Goal: Task Accomplishment & Management: Use online tool/utility

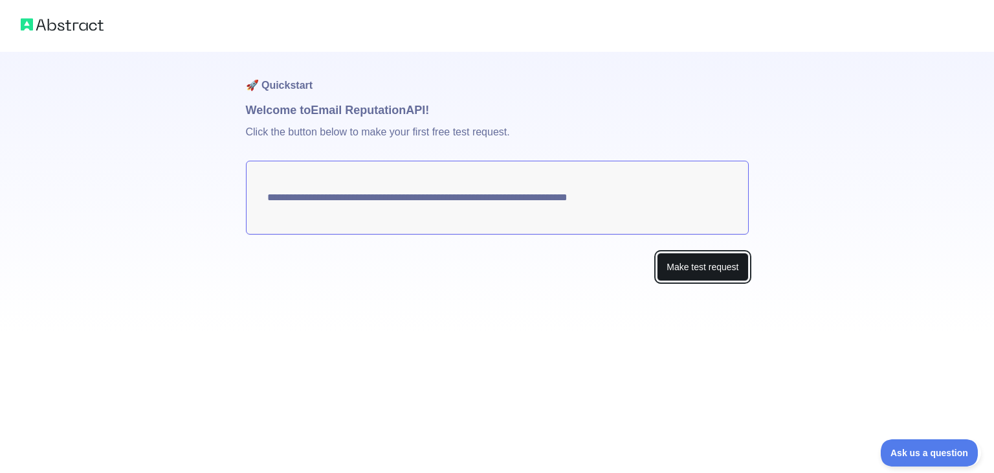
click at [684, 271] on button "Make test request" at bounding box center [702, 267] width 91 height 29
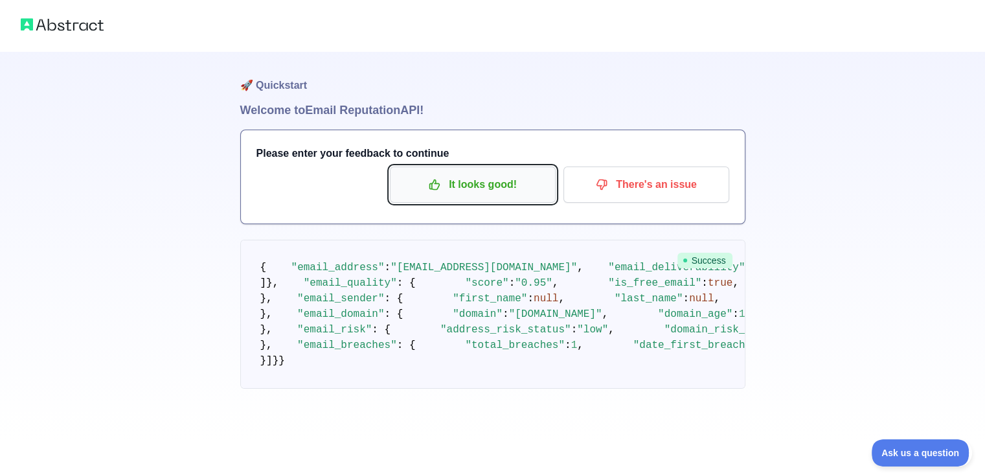
click at [522, 183] on p "It looks good!" at bounding box center [472, 185] width 146 height 22
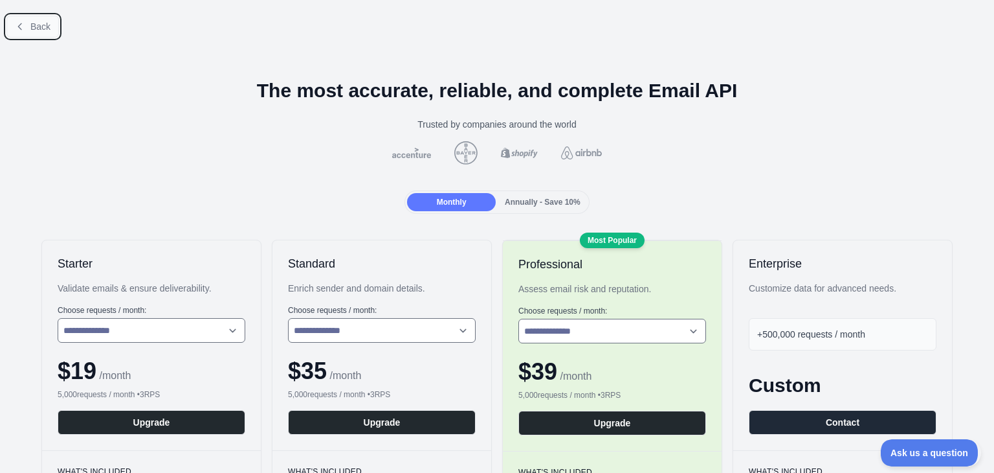
click at [44, 25] on span "Back" at bounding box center [40, 26] width 20 height 10
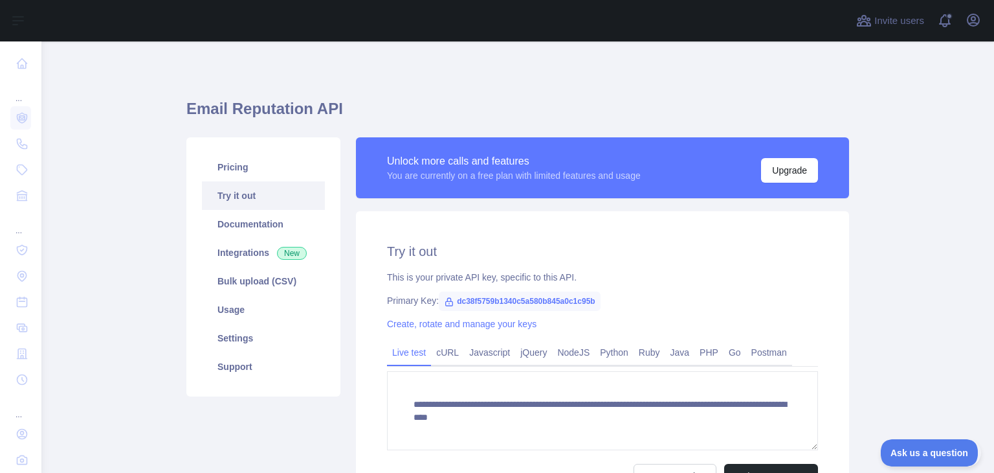
click at [522, 298] on span "dc38f5759b1340c5a580b845a0c1c95b" at bounding box center [520, 300] width 162 height 19
drag, startPoint x: 607, startPoint y: 302, endPoint x: 447, endPoint y: 304, distance: 159.9
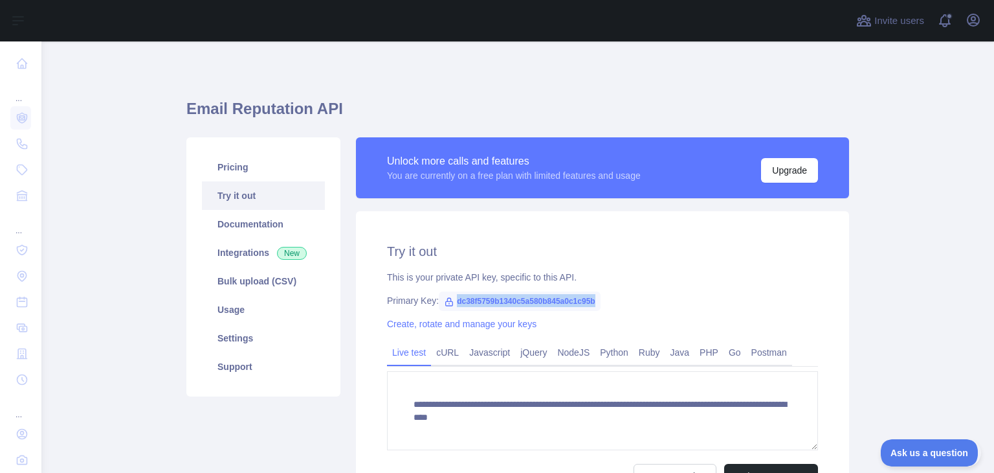
click at [447, 304] on div "Primary Key: dc38f5759b1340c5a580b845a0c1c95b" at bounding box center [602, 300] width 431 height 13
copy span "dc38f5759b1340c5a580b845a0c1c95b"
